Goal: Find specific page/section

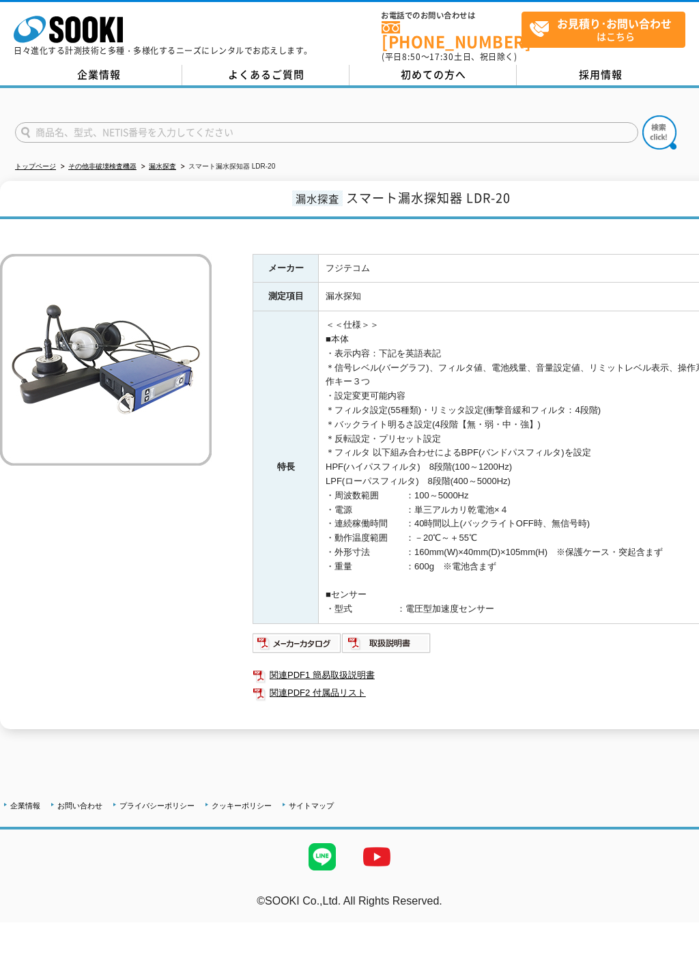
click at [512, 122] on input "text" at bounding box center [326, 132] width 623 height 20
click at [659, 124] on button at bounding box center [659, 132] width 34 height 34
type input "商品名、型式、NETIS番号を入力してください"
